Goal: Task Accomplishment & Management: Complete application form

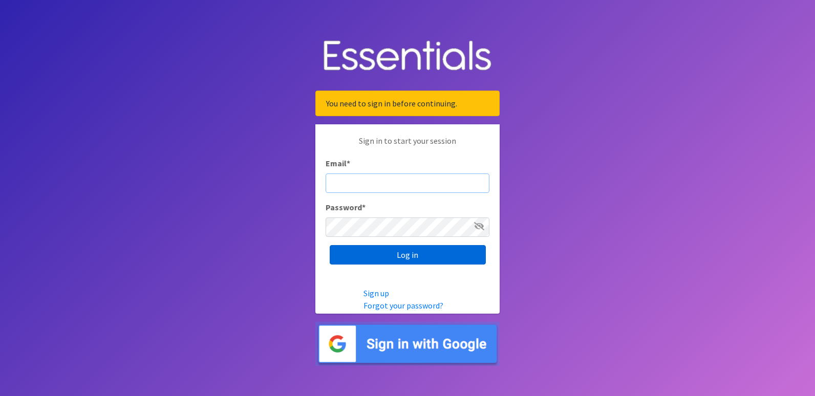
type input "[PERSON_NAME][EMAIL_ADDRESS][PERSON_NAME][DOMAIN_NAME]"
click at [417, 256] on input "Log in" at bounding box center [408, 254] width 156 height 19
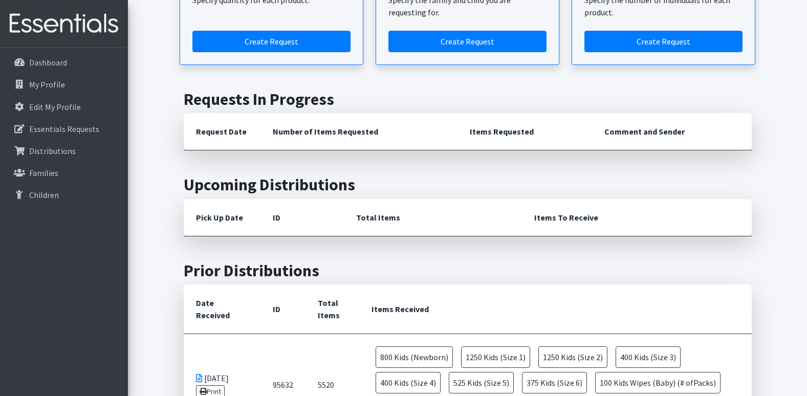
scroll to position [307, 0]
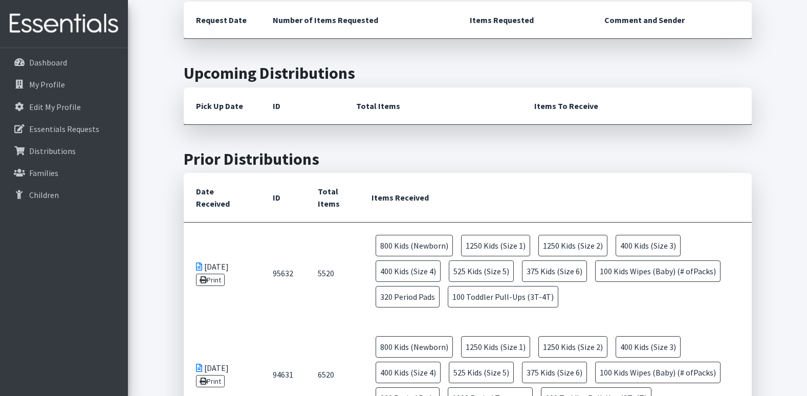
drag, startPoint x: 363, startPoint y: 229, endPoint x: 661, endPoint y: 309, distance: 309.1
click at [661, 309] on td "800 Kids (Newborn) 1250 Kids (Size 1) 1250 Kids (Size 2) 400 Kids (Size 3) 400 …" at bounding box center [555, 273] width 392 height 101
drag, startPoint x: 661, startPoint y: 309, endPoint x: 611, endPoint y: 309, distance: 50.2
click at [611, 309] on td "800 Kids (Newborn) 1250 Kids (Size 1) 1250 Kids (Size 2) 400 Kids (Size 3) 400 …" at bounding box center [555, 273] width 392 height 101
drag, startPoint x: 530, startPoint y: 322, endPoint x: 351, endPoint y: 244, distance: 195.2
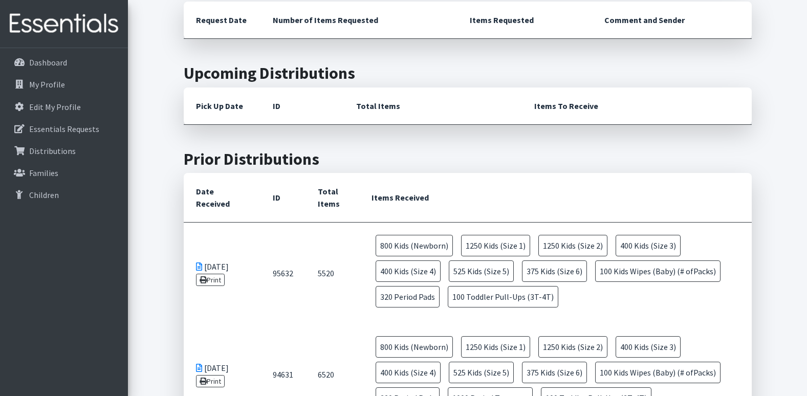
click at [351, 244] on tr "09/09/2025 Print 95632 5520 800 Kids (Newborn) 1250 Kids (Size 1) 1250 Kids (Si…" at bounding box center [468, 274] width 568 height 102
drag, startPoint x: 351, startPoint y: 244, endPoint x: 338, endPoint y: 237, distance: 14.9
click at [338, 237] on td "5520" at bounding box center [333, 274] width 54 height 102
drag, startPoint x: 357, startPoint y: 229, endPoint x: 728, endPoint y: 322, distance: 382.6
click at [728, 322] on td "800 Kids (Newborn) 1250 Kids (Size 1) 1250 Kids (Size 2) 400 Kids (Size 3) 400 …" at bounding box center [555, 273] width 392 height 101
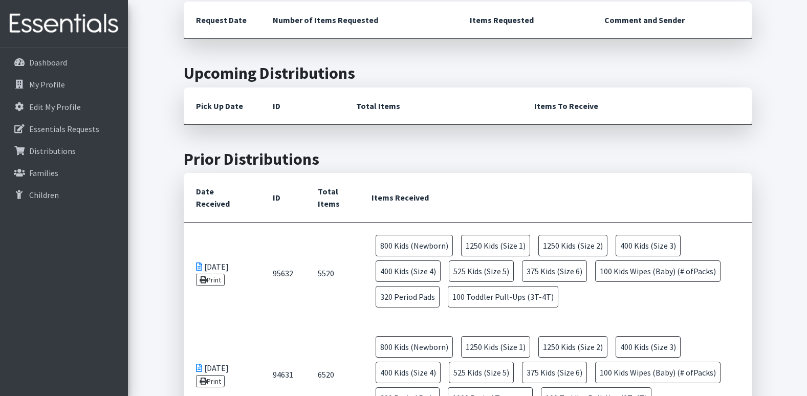
click at [596, 313] on td "800 Kids (Newborn) 1250 Kids (Size 1) 1250 Kids (Size 2) 400 Kids (Size 3) 400 …" at bounding box center [555, 273] width 392 height 101
drag, startPoint x: 580, startPoint y: 308, endPoint x: 482, endPoint y: 293, distance: 99.0
click at [482, 293] on td "800 Kids (Newborn) 1250 Kids (Size 1) 1250 Kids (Size 2) 400 Kids (Size 3) 400 …" at bounding box center [555, 273] width 392 height 101
drag, startPoint x: 482, startPoint y: 293, endPoint x: 590, endPoint y: 298, distance: 107.7
click at [590, 298] on td "800 Kids (Newborn) 1250 Kids (Size 1) 1250 Kids (Size 2) 400 Kids (Size 3) 400 …" at bounding box center [555, 273] width 392 height 101
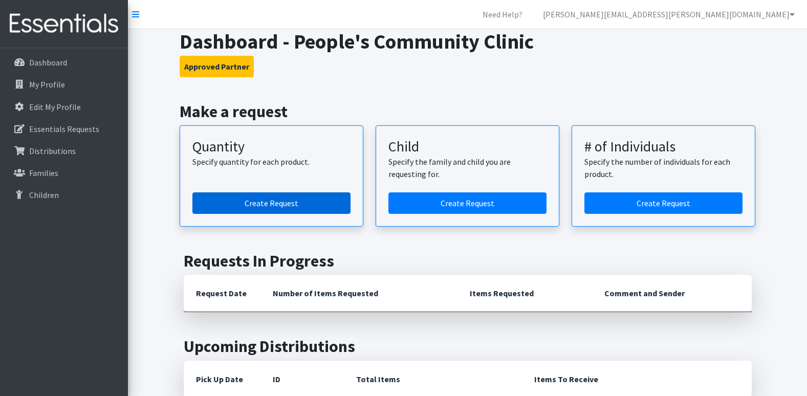
click at [282, 203] on link "Create Request" at bounding box center [271, 203] width 158 height 22
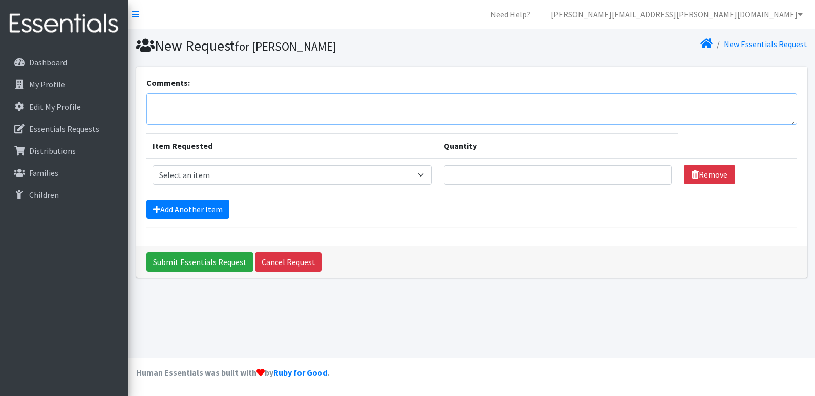
click at [192, 101] on textarea "Comments:" at bounding box center [471, 109] width 651 height 32
type textarea "o"
type textarea "October 2025 Diaper Request"
click at [230, 179] on select "Select an item Baby Formula Kids (Newborn) Kids (Preemie) Kids (Size 1) Kids (S…" at bounding box center [292, 174] width 279 height 19
select select "1534"
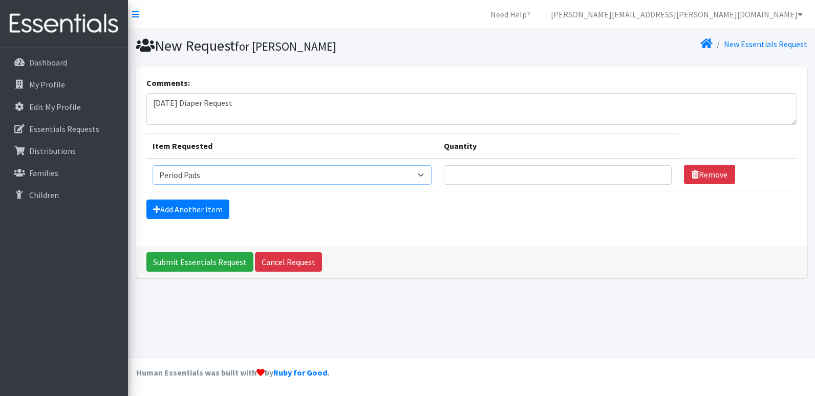
click at [153, 165] on select "Select an item Baby Formula Kids (Newborn) Kids (Preemie) Kids (Size 1) Kids (S…" at bounding box center [292, 174] width 279 height 19
click at [482, 177] on input "Quantity" at bounding box center [558, 174] width 228 height 19
type input "320"
click at [213, 212] on link "Add Another Item" at bounding box center [187, 209] width 83 height 19
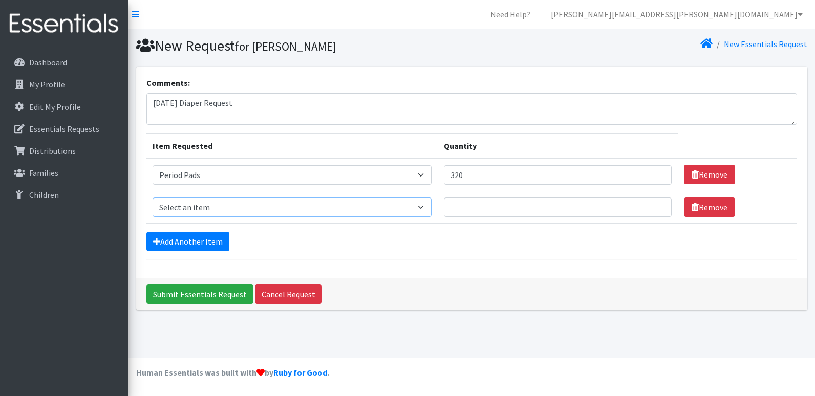
click at [203, 205] on select "Select an item Baby Formula Kids (Newborn) Kids (Preemie) Kids (Size 1) Kids (S…" at bounding box center [292, 207] width 279 height 19
select select "451"
click at [153, 198] on select "Select an item Baby Formula Kids (Newborn) Kids (Preemie) Kids (Size 1) Kids (S…" at bounding box center [292, 207] width 279 height 19
click at [475, 208] on input "Quantity" at bounding box center [558, 207] width 228 height 19
type input "900"
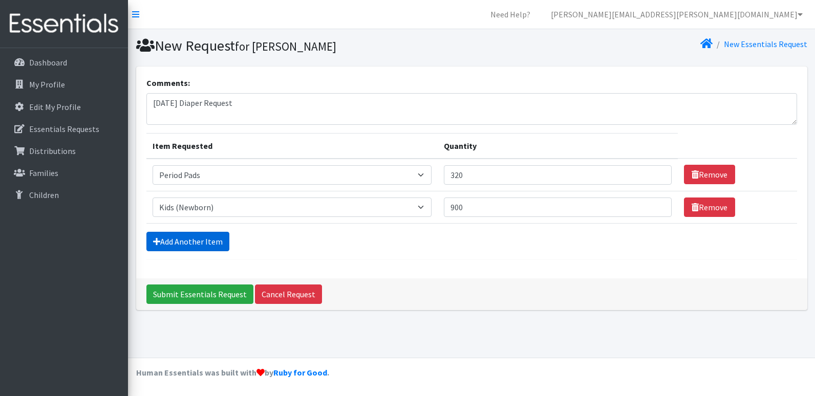
click at [212, 241] on link "Add Another Item" at bounding box center [187, 241] width 83 height 19
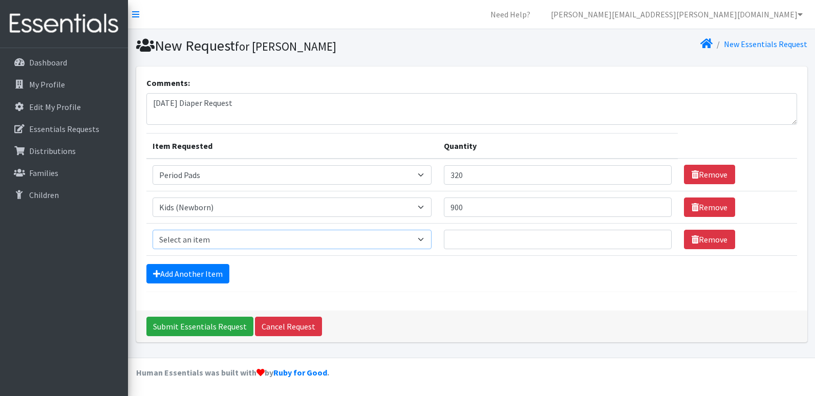
click at [189, 238] on select "Select an item Baby Formula Kids (Newborn) Kids (Preemie) Kids (Size 1) Kids (S…" at bounding box center [292, 239] width 279 height 19
select select "453"
click at [153, 230] on select "Select an item Baby Formula Kids (Newborn) Kids (Preemie) Kids (Size 1) Kids (S…" at bounding box center [292, 239] width 279 height 19
click at [484, 236] on input "Quantity" at bounding box center [558, 239] width 228 height 19
type input "1000"
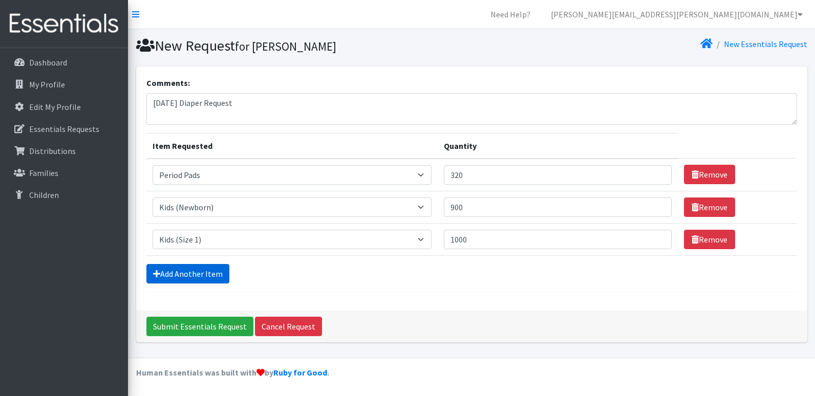
click at [194, 271] on link "Add Another Item" at bounding box center [187, 273] width 83 height 19
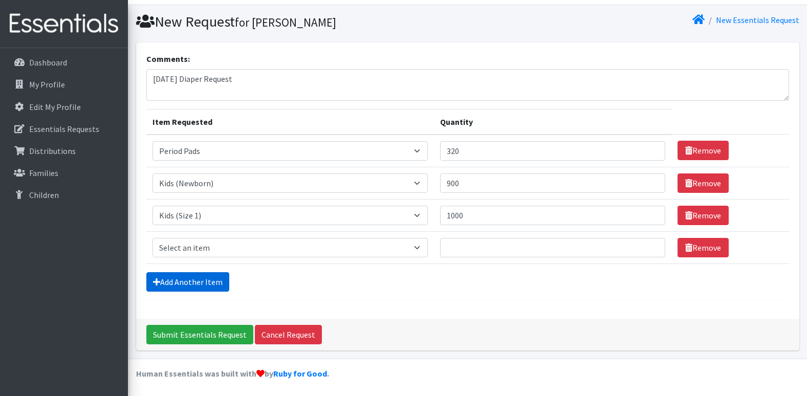
scroll to position [25, 0]
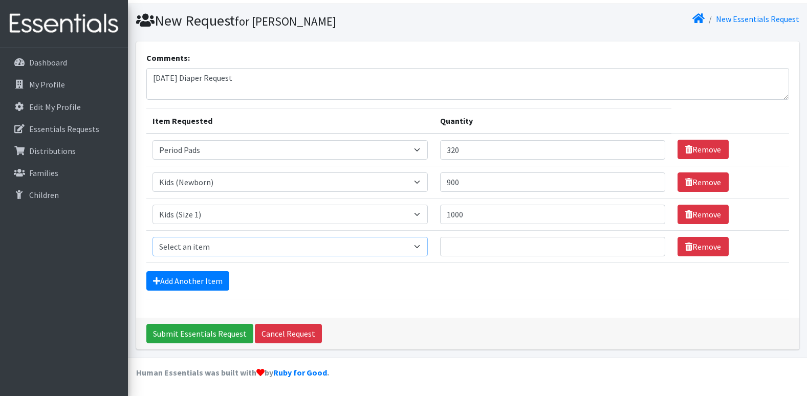
click at [191, 248] on select "Select an item Baby Formula Kids (Newborn) Kids (Preemie) Kids (Size 1) Kids (S…" at bounding box center [290, 246] width 275 height 19
select select "440"
click at [153, 237] on select "Select an item Baby Formula Kids (Newborn) Kids (Preemie) Kids (Size 1) Kids (S…" at bounding box center [290, 246] width 275 height 19
click at [489, 244] on input "Quantity" at bounding box center [552, 246] width 225 height 19
type input "1000"
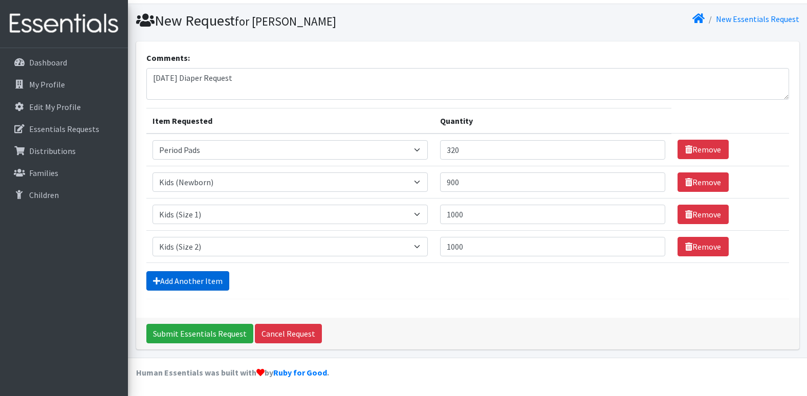
click at [206, 282] on link "Add Another Item" at bounding box center [187, 280] width 83 height 19
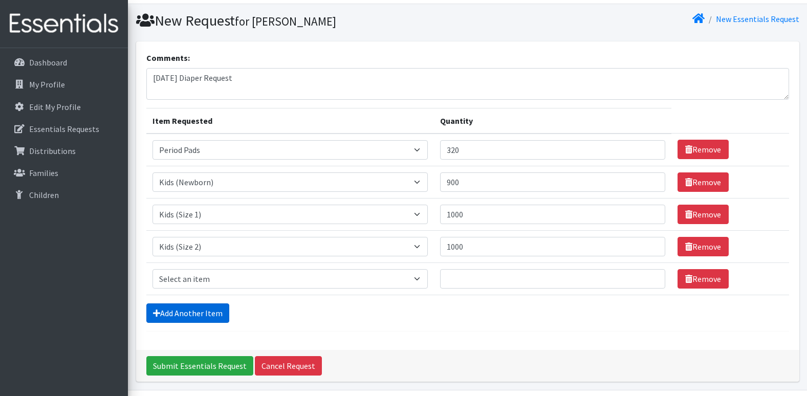
scroll to position [57, 0]
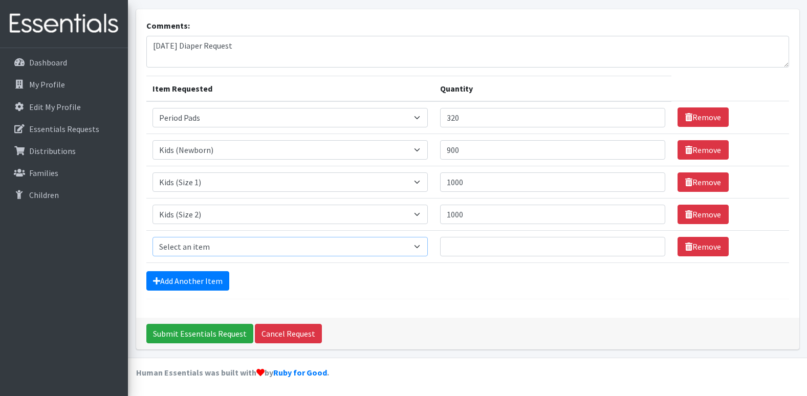
click at [224, 250] on select "Select an item Baby Formula Kids (Newborn) Kids (Preemie) Kids (Size 1) Kids (S…" at bounding box center [290, 246] width 275 height 19
select select "442"
click at [153, 237] on select "Select an item Baby Formula Kids (Newborn) Kids (Preemie) Kids (Size 1) Kids (S…" at bounding box center [290, 246] width 275 height 19
click at [493, 247] on input "Quantity" at bounding box center [552, 246] width 225 height 19
type input "500"
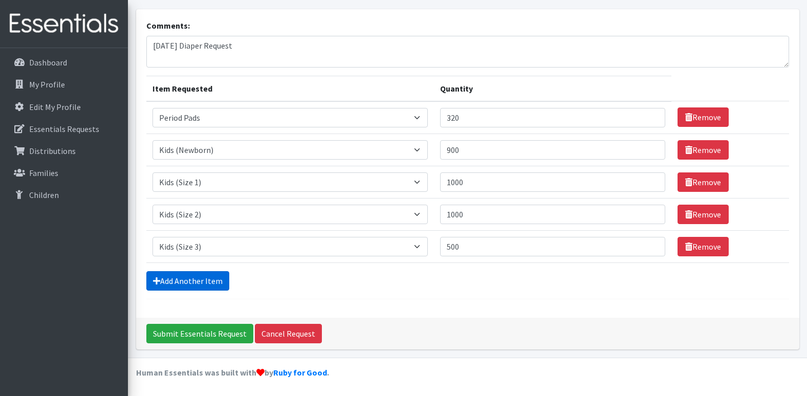
click at [209, 281] on link "Add Another Item" at bounding box center [187, 280] width 83 height 19
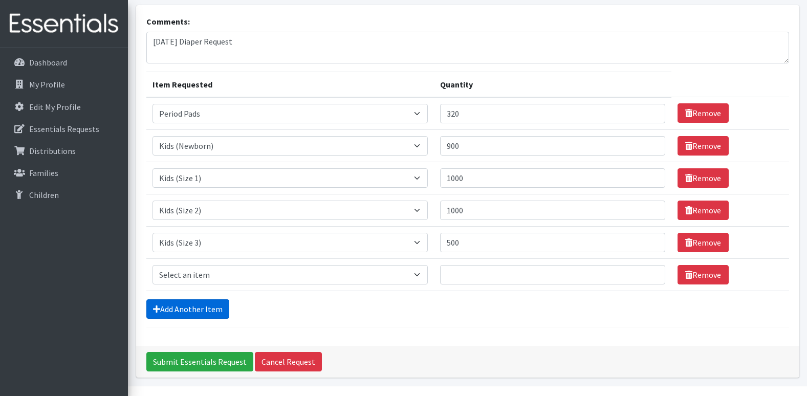
scroll to position [90, 0]
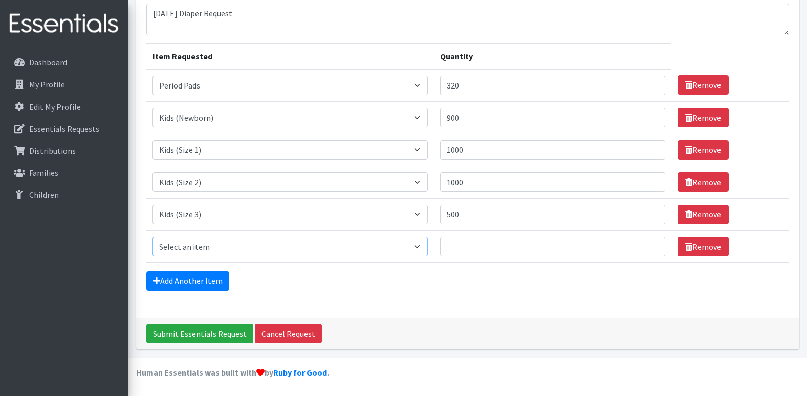
click at [203, 246] on select "Select an item Baby Formula Kids (Newborn) Kids (Preemie) Kids (Size 1) Kids (S…" at bounding box center [290, 246] width 275 height 19
select select "459"
click at [153, 237] on select "Select an item Baby Formula Kids (Newborn) Kids (Preemie) Kids (Size 1) Kids (S…" at bounding box center [290, 246] width 275 height 19
click at [495, 250] on input "Quantity" at bounding box center [552, 246] width 225 height 19
click at [474, 248] on input "Quantity" at bounding box center [552, 246] width 225 height 19
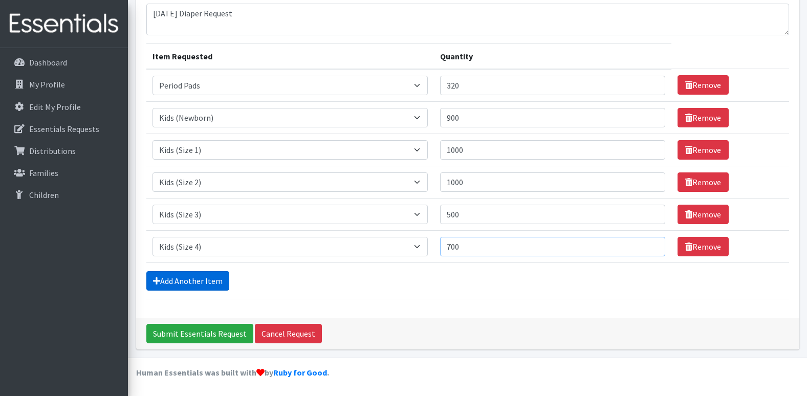
type input "700"
click at [201, 283] on link "Add Another Item" at bounding box center [187, 280] width 83 height 19
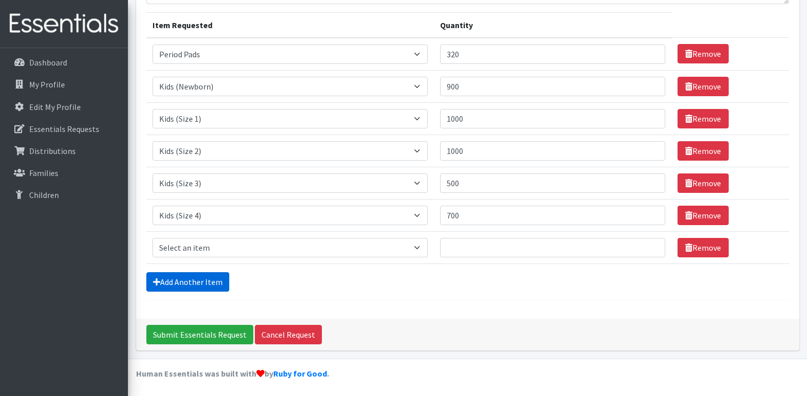
scroll to position [122, 0]
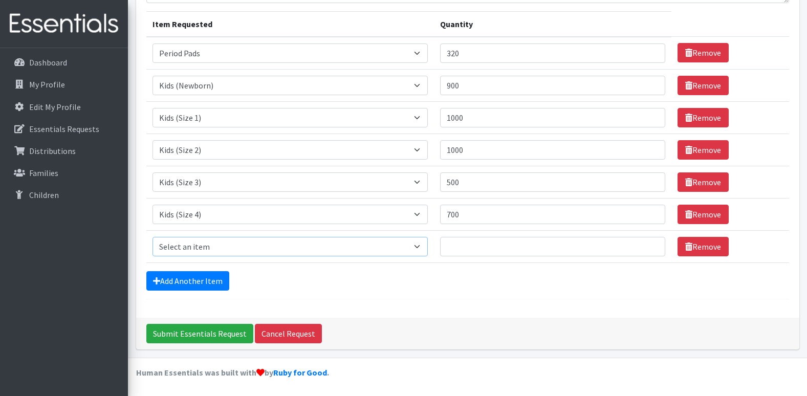
click at [233, 241] on select "Select an item Baby Formula Kids (Newborn) Kids (Preemie) Kids (Size 1) Kids (S…" at bounding box center [290, 246] width 275 height 19
select select "460"
click at [153, 237] on select "Select an item Baby Formula Kids (Newborn) Kids (Preemie) Kids (Size 1) Kids (S…" at bounding box center [290, 246] width 275 height 19
click at [466, 249] on input "Quantity" at bounding box center [552, 246] width 225 height 19
type input "525"
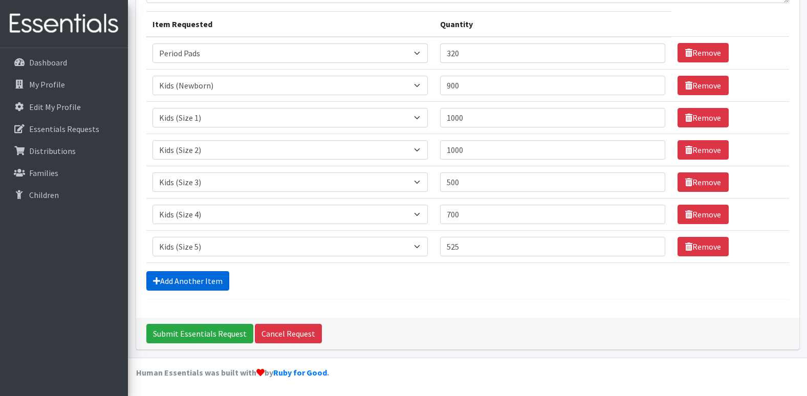
click at [207, 277] on link "Add Another Item" at bounding box center [187, 280] width 83 height 19
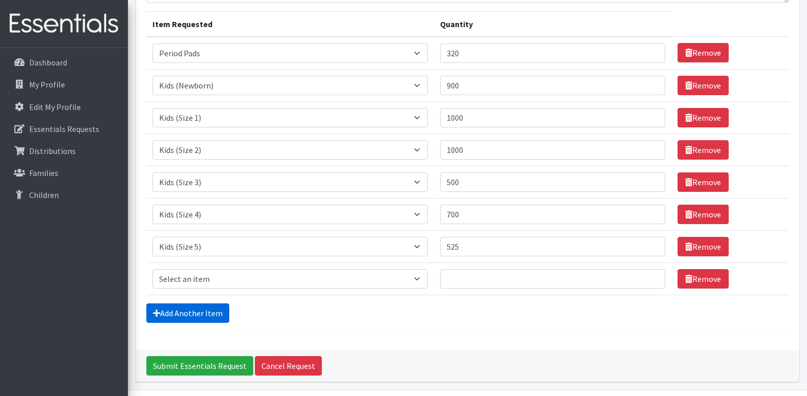
scroll to position [154, 0]
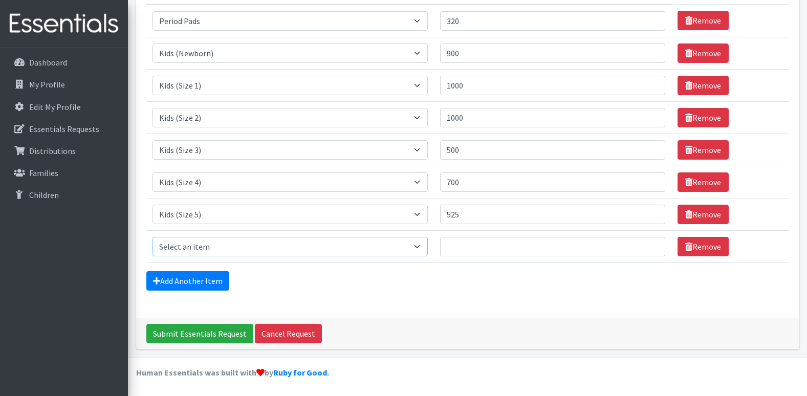
click at [223, 241] on select "Select an item Baby Formula Kids (Newborn) Kids (Preemie) Kids (Size 1) Kids (S…" at bounding box center [290, 246] width 275 height 19
select select "462"
click at [153, 237] on select "Select an item Baby Formula Kids (Newborn) Kids (Preemie) Kids (Size 1) Kids (S…" at bounding box center [290, 246] width 275 height 19
click at [482, 249] on input "Quantity" at bounding box center [552, 246] width 225 height 19
type input "375"
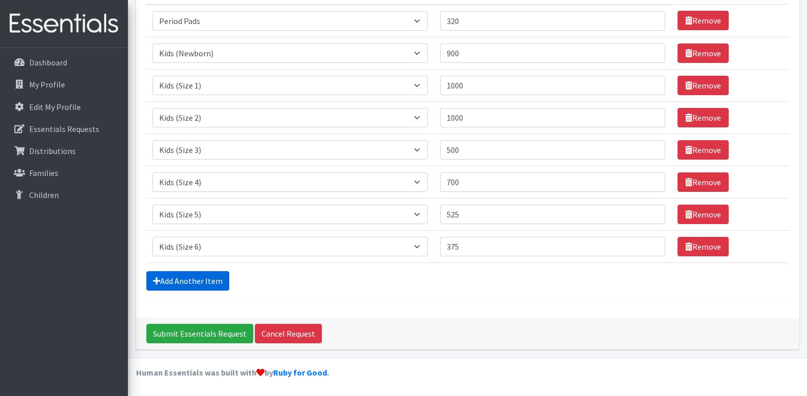
click at [187, 280] on link "Add Another Item" at bounding box center [187, 280] width 83 height 19
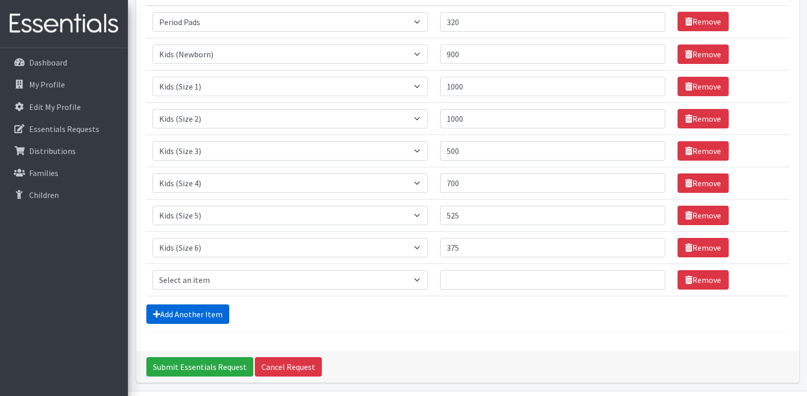
scroll to position [135, 0]
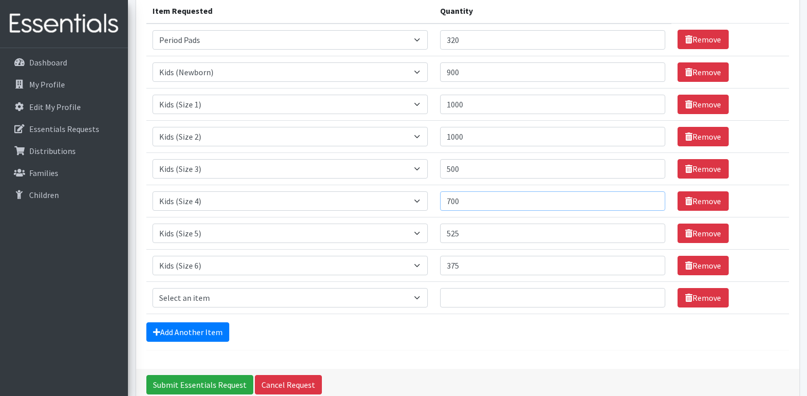
click at [474, 202] on input "700" at bounding box center [552, 200] width 225 height 19
type input "7"
type input "800"
click at [485, 102] on input "1000" at bounding box center [552, 104] width 225 height 19
type input "1"
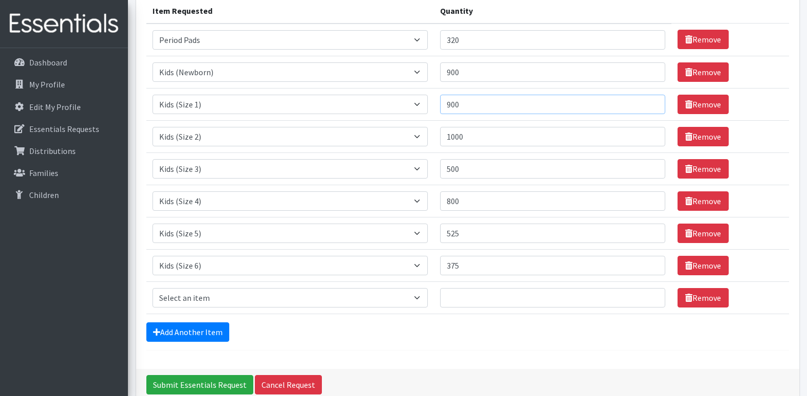
type input "900"
click at [503, 143] on input "1000" at bounding box center [552, 136] width 225 height 19
drag, startPoint x: 483, startPoint y: 234, endPoint x: 444, endPoint y: 234, distance: 38.4
click at [444, 234] on td "Quantity 525" at bounding box center [553, 233] width 238 height 32
type input "625"
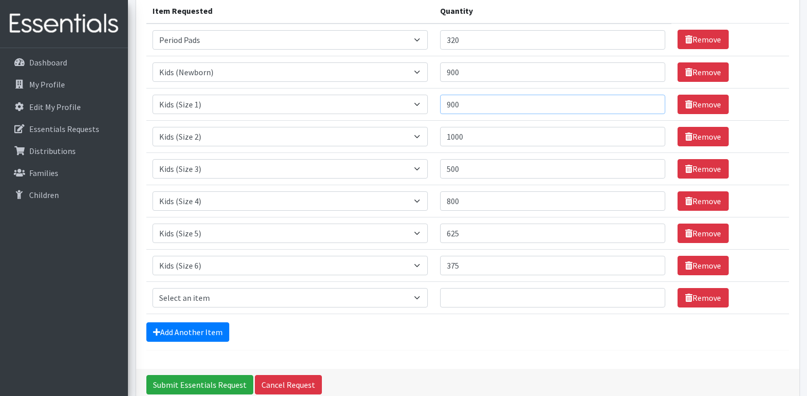
drag, startPoint x: 487, startPoint y: 100, endPoint x: 449, endPoint y: 102, distance: 37.4
click at [449, 102] on input "900" at bounding box center [552, 104] width 225 height 19
drag, startPoint x: 480, startPoint y: 71, endPoint x: 450, endPoint y: 72, distance: 30.2
click at [450, 72] on input "900" at bounding box center [552, 71] width 225 height 19
type input "800"
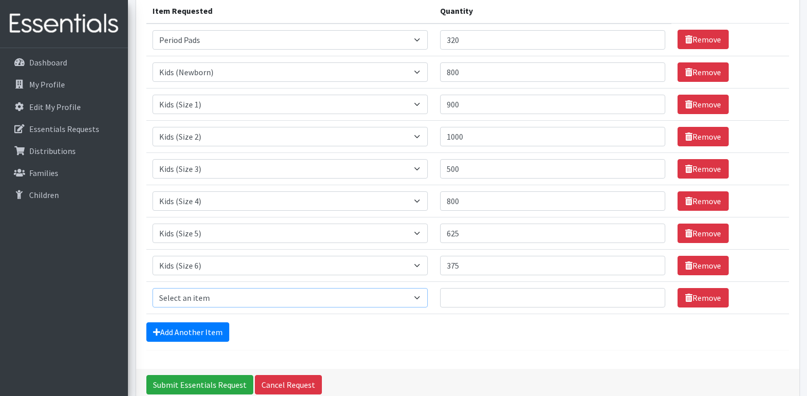
click at [214, 294] on select "Select an item Baby Formula Kids (Newborn) Kids (Preemie) Kids (Size 1) Kids (S…" at bounding box center [290, 297] width 275 height 19
select select "434"
click at [153, 288] on select "Select an item Baby Formula Kids (Newborn) Kids (Preemie) Kids (Size 1) Kids (S…" at bounding box center [290, 297] width 275 height 19
click at [503, 303] on input "Quantity" at bounding box center [552, 297] width 225 height 19
type input "100"
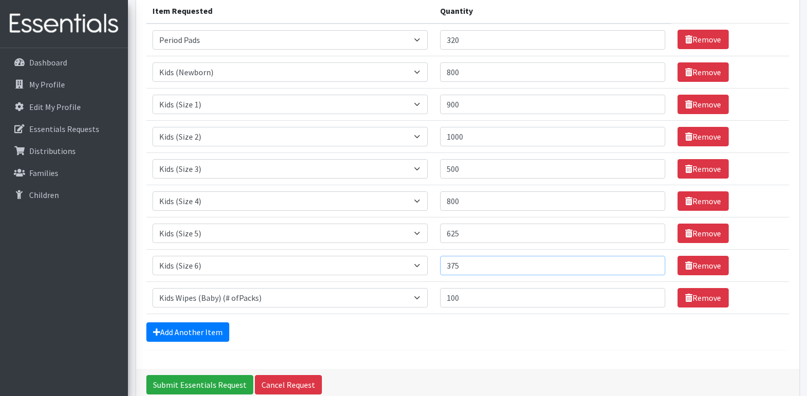
click at [474, 265] on input "375" at bounding box center [552, 265] width 225 height 19
type input "3"
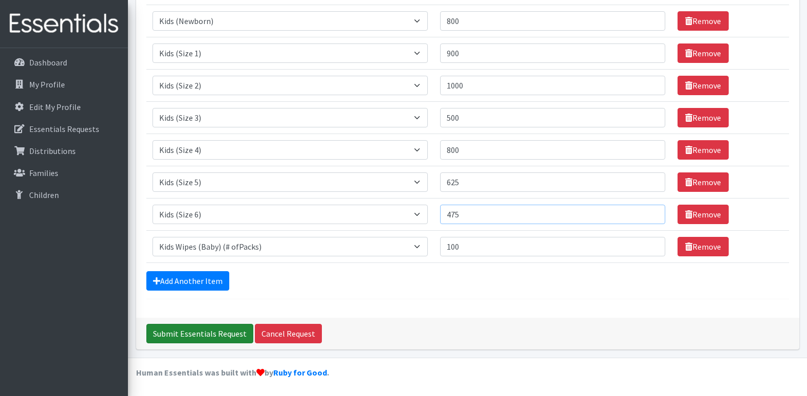
type input "475"
click at [213, 332] on input "Submit Essentials Request" at bounding box center [199, 333] width 107 height 19
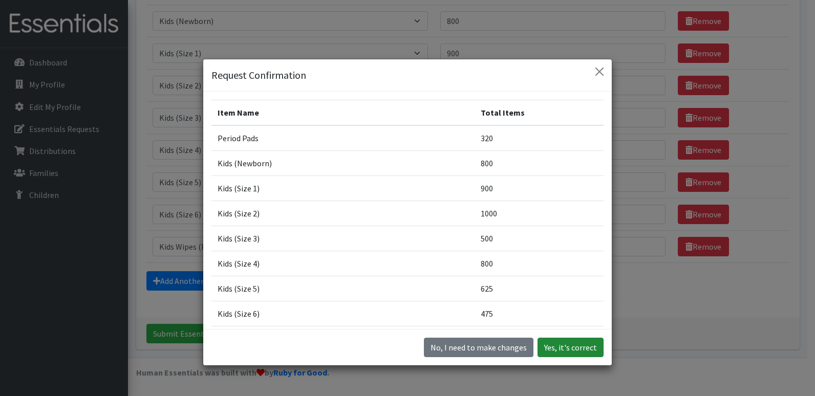
click at [567, 349] on button "Yes, it's correct" at bounding box center [571, 347] width 66 height 19
